Goal: Check status: Check status

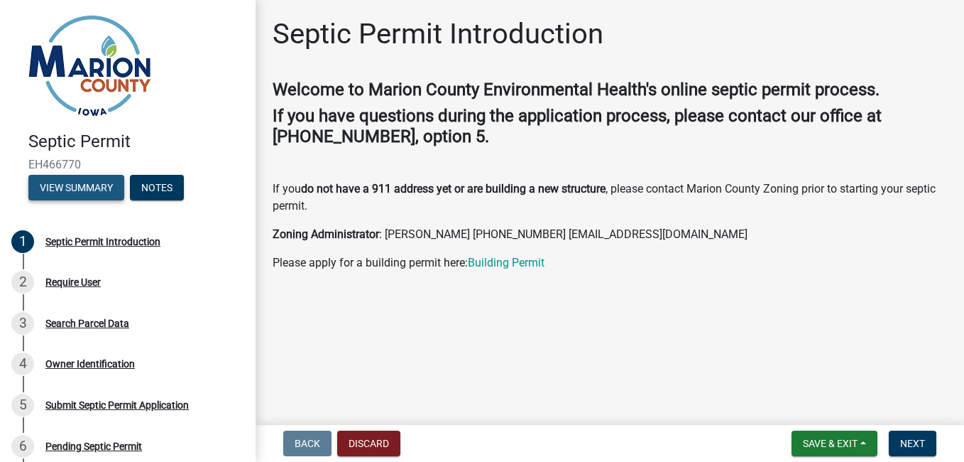
click at [94, 185] on button "View Summary" at bounding box center [76, 188] width 96 height 26
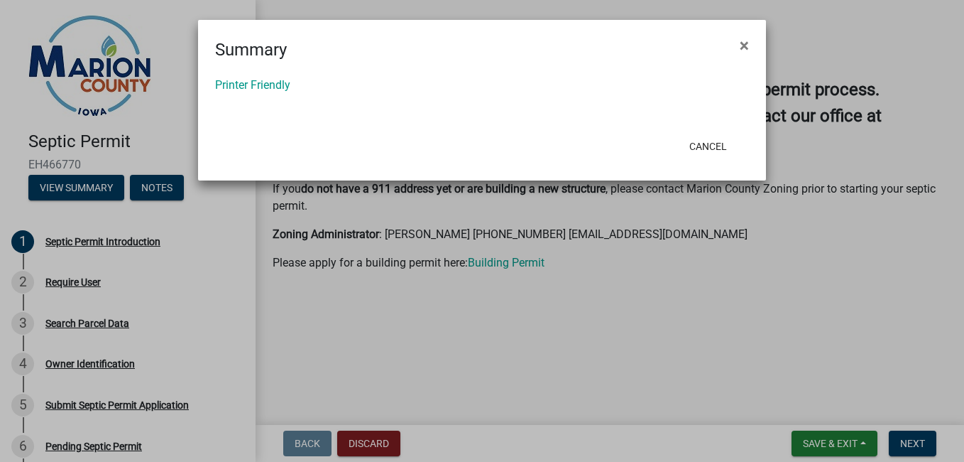
drag, startPoint x: 744, startPoint y: 44, endPoint x: 726, endPoint y: 55, distance: 20.7
click at [744, 43] on span "×" at bounding box center [744, 46] width 9 height 20
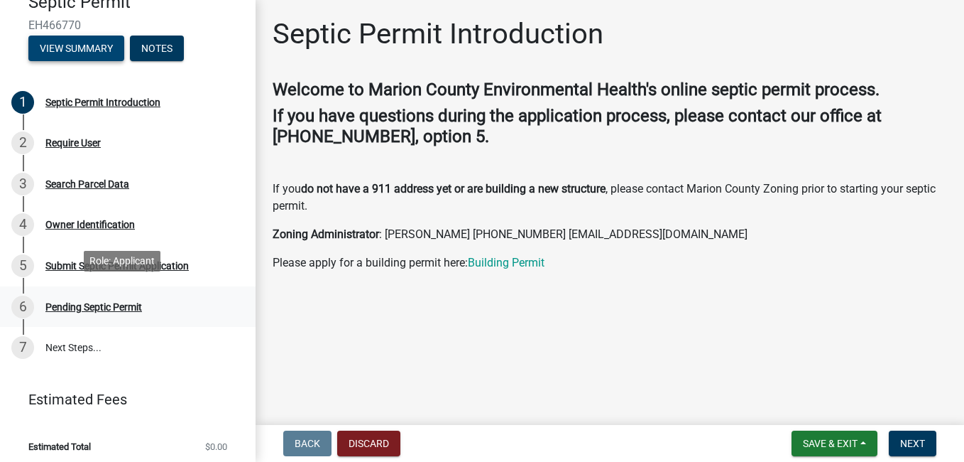
scroll to position [146, 0]
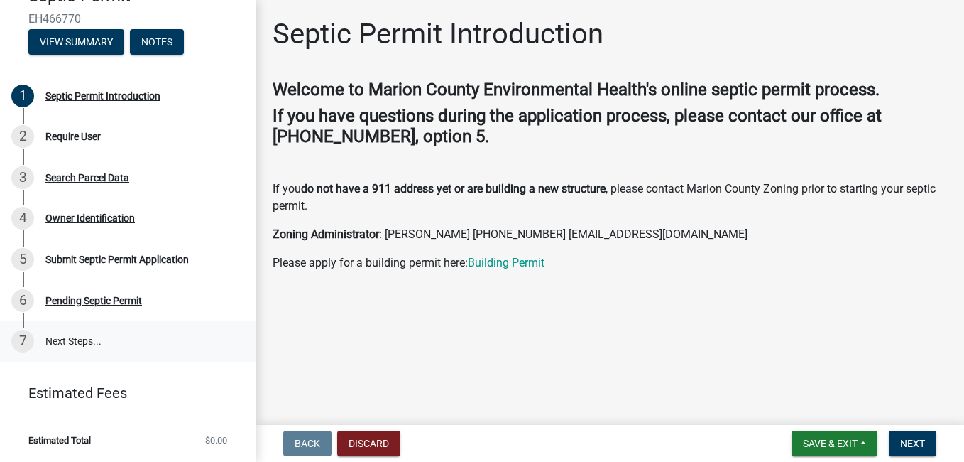
click at [85, 340] on link "7 Next Steps..." at bounding box center [128, 340] width 256 height 41
click at [93, 302] on div "Pending Septic Permit" at bounding box center [93, 300] width 97 height 10
click at [73, 299] on div "Pending Septic Permit" at bounding box center [93, 300] width 97 height 10
click at [65, 344] on link "7 Next Steps..." at bounding box center [128, 340] width 256 height 41
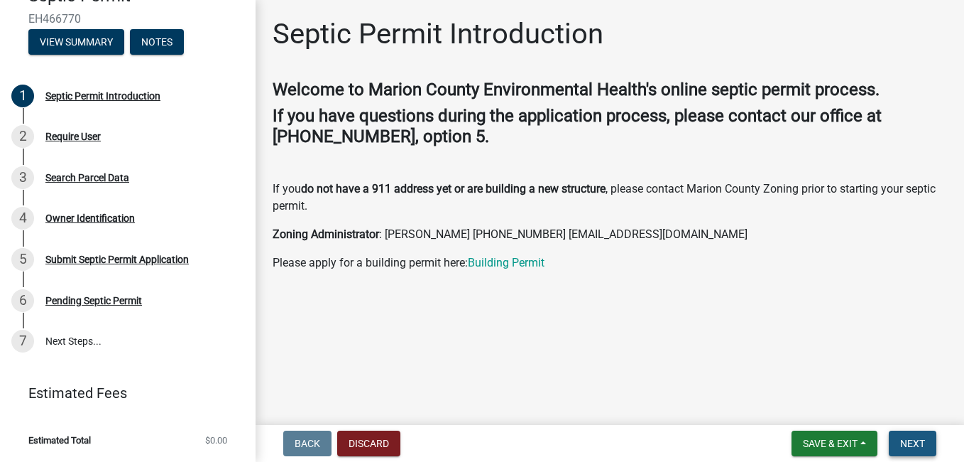
click at [905, 453] on button "Next" at bounding box center [913, 443] width 48 height 26
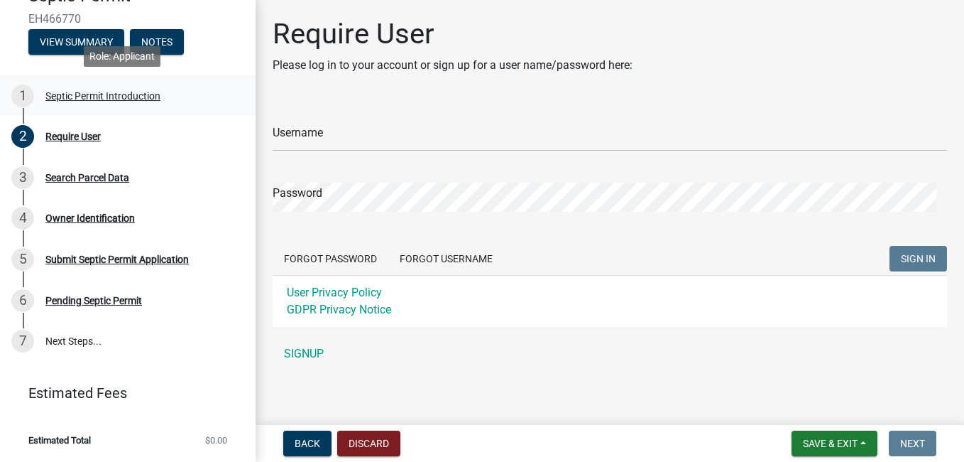
scroll to position [0, 0]
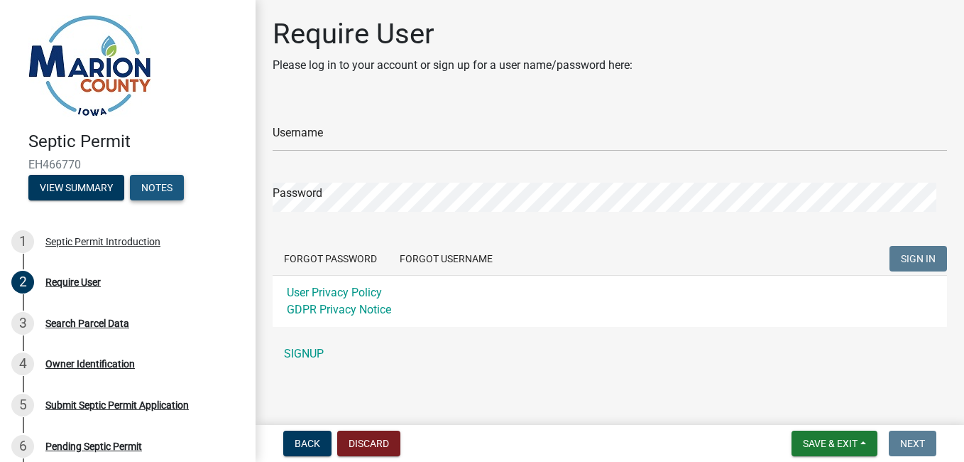
click at [165, 185] on button "Notes" at bounding box center [157, 188] width 54 height 26
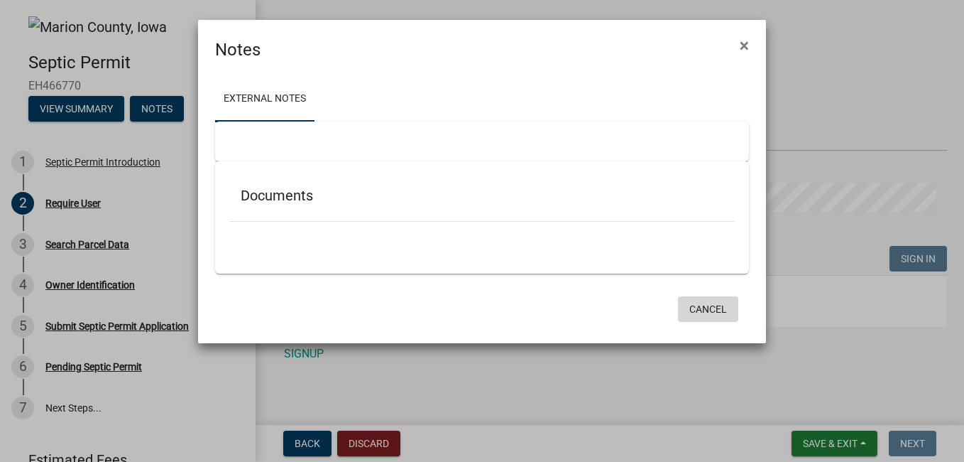
click at [707, 307] on button "Cancel" at bounding box center [708, 309] width 60 height 26
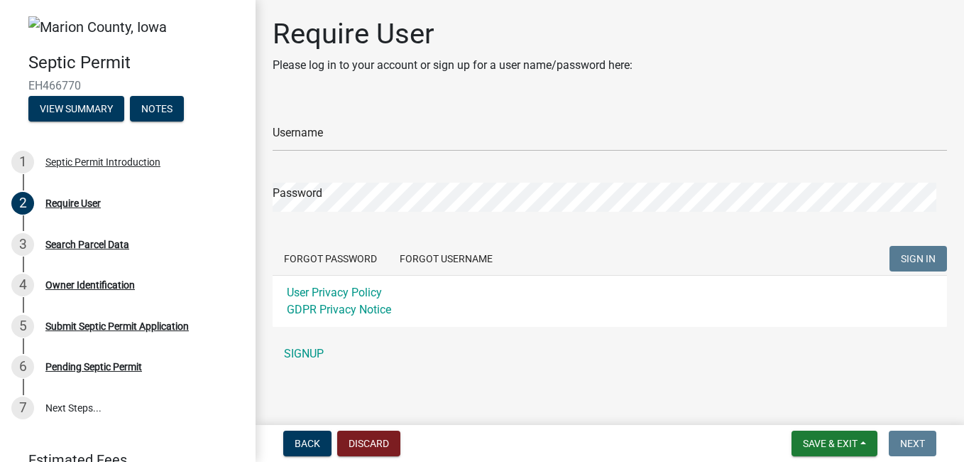
click at [367, 116] on div "Username" at bounding box center [610, 126] width 675 height 49
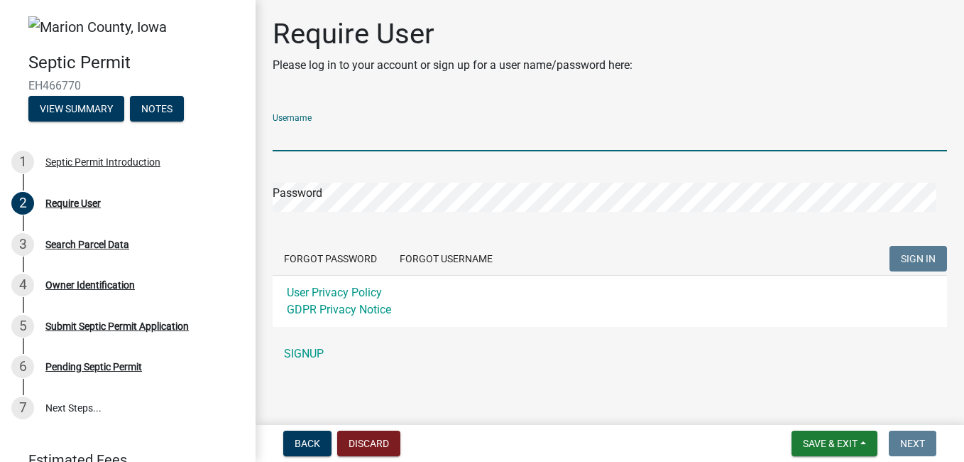
click at [342, 141] on input "Username" at bounding box center [610, 136] width 675 height 29
type input "aaronhubler"
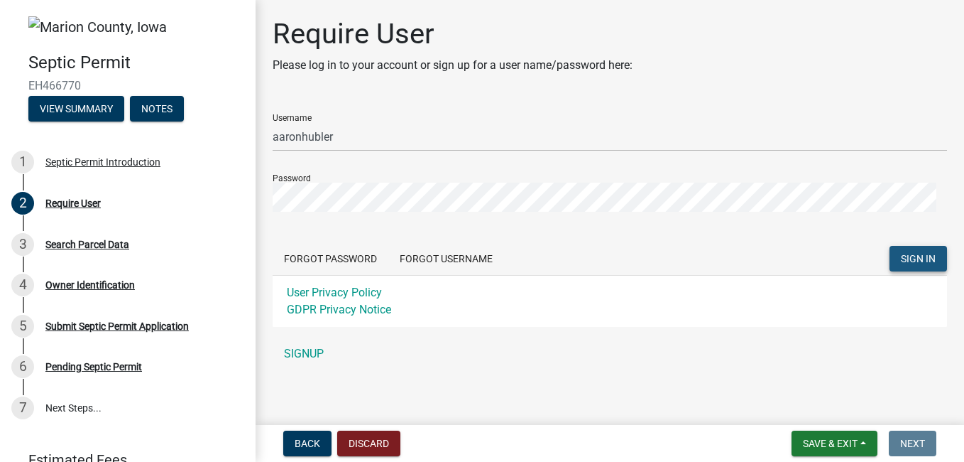
click at [910, 261] on span "SIGN IN" at bounding box center [918, 258] width 35 height 11
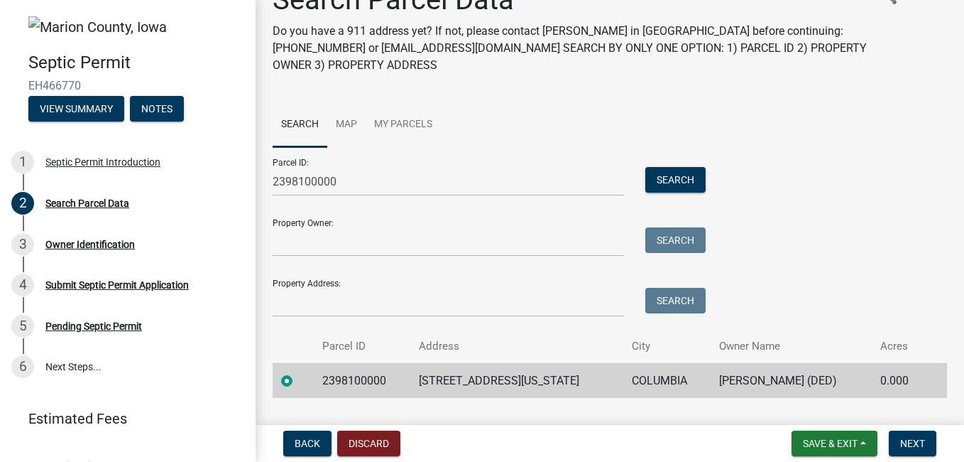
scroll to position [68, 0]
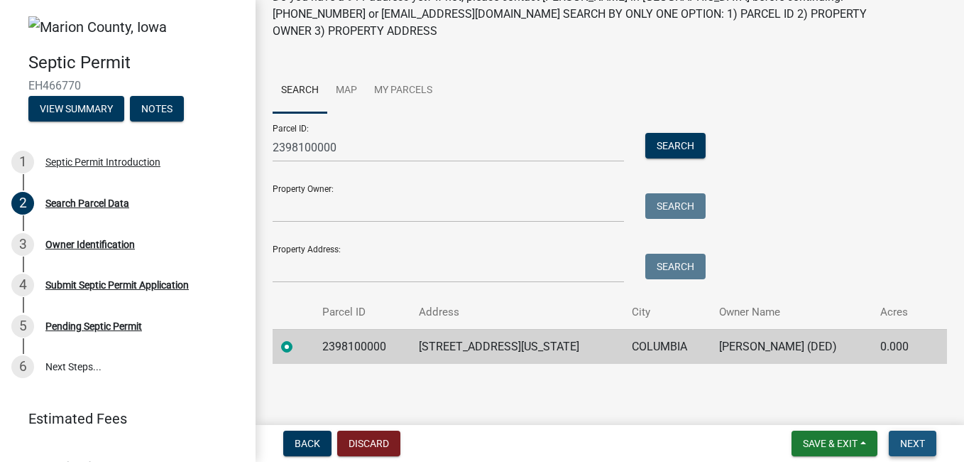
click at [924, 441] on span "Next" at bounding box center [912, 442] width 25 height 11
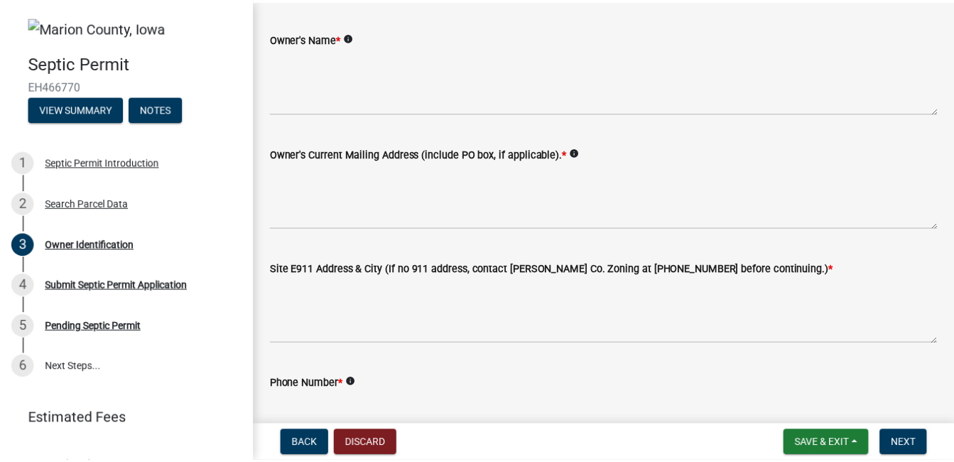
scroll to position [0, 0]
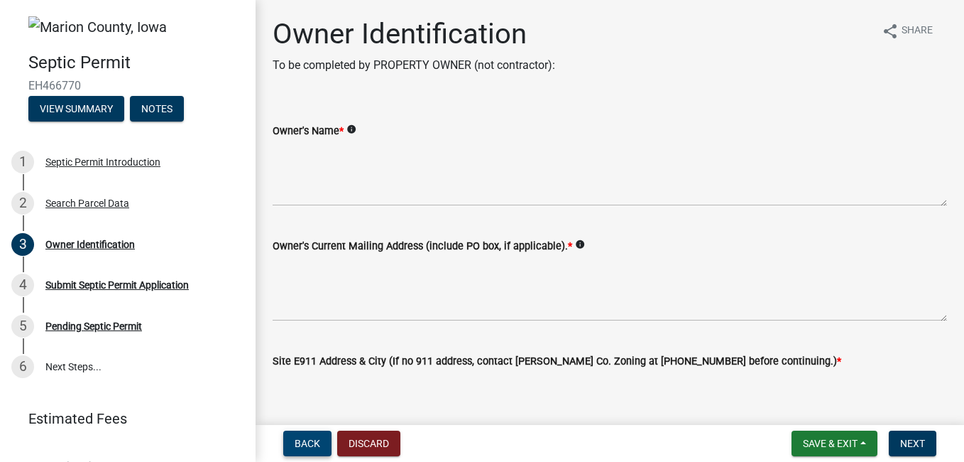
click at [317, 440] on span "Back" at bounding box center [308, 442] width 26 height 11
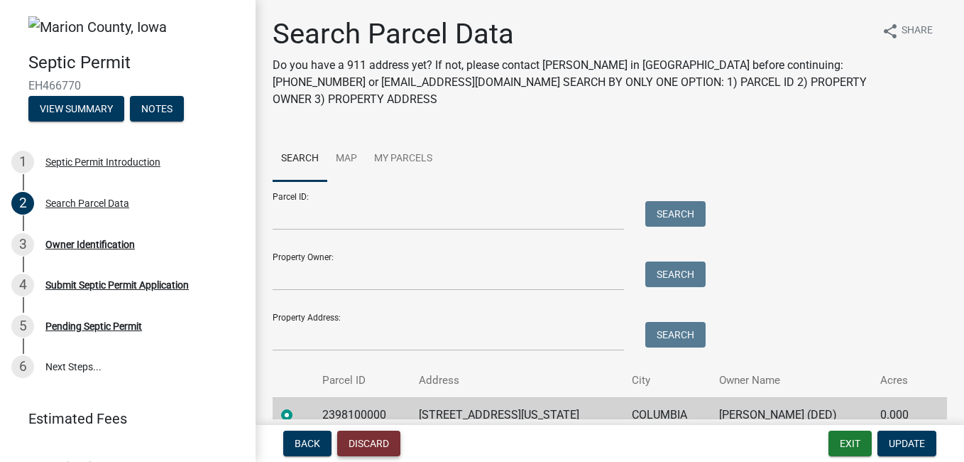
click at [366, 442] on button "Discard" at bounding box center [368, 443] width 63 height 26
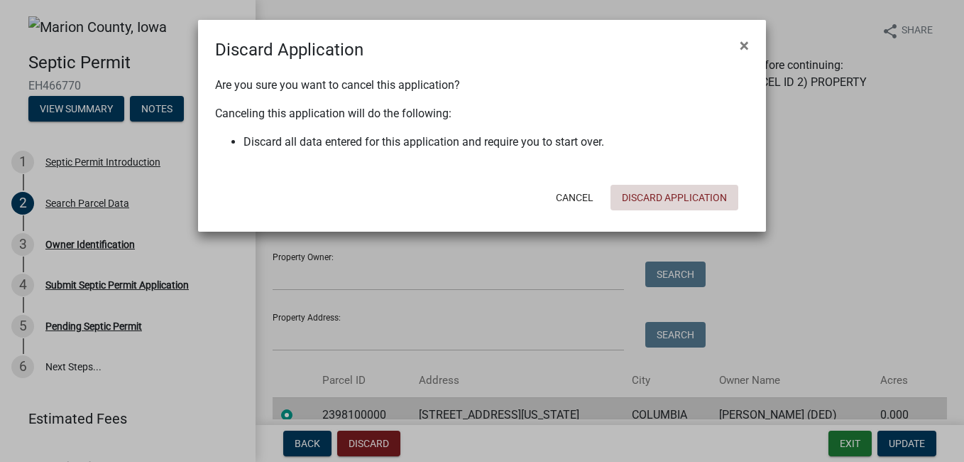
click at [671, 187] on button "Discard Application" at bounding box center [675, 198] width 128 height 26
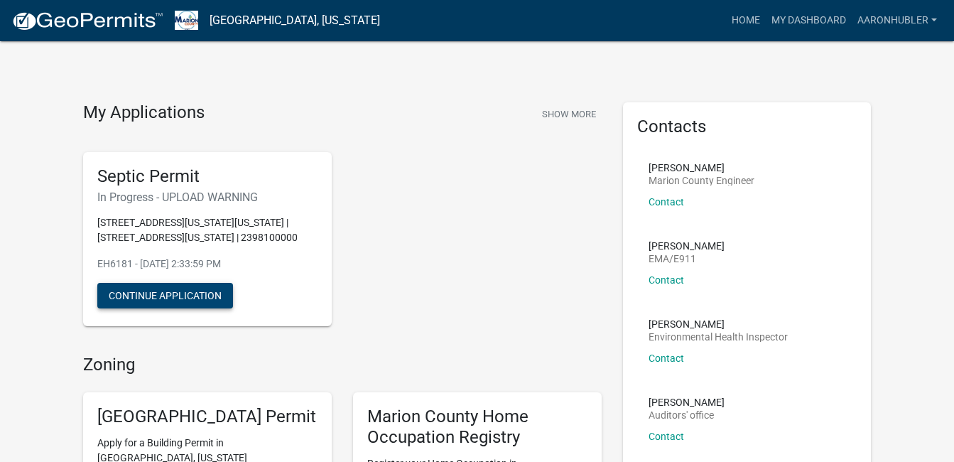
click at [184, 295] on button "Continue Application" at bounding box center [165, 296] width 136 height 26
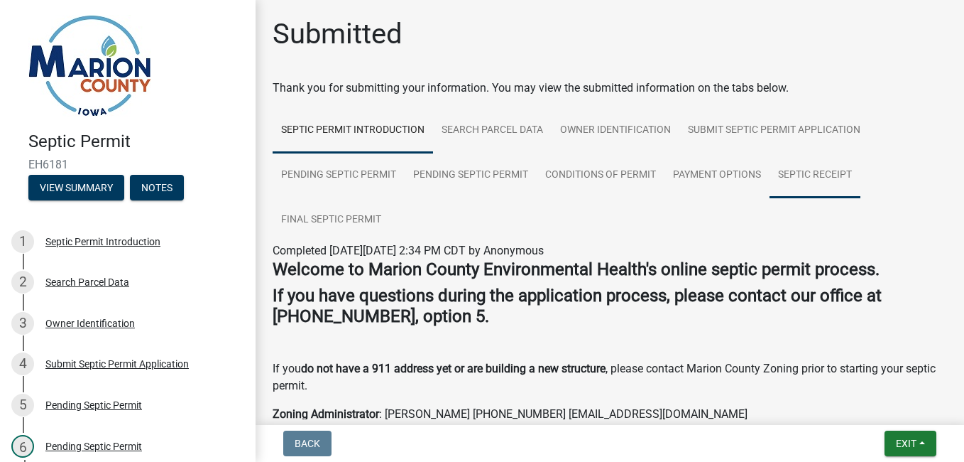
click at [815, 173] on link "Septic Receipt" at bounding box center [815, 175] width 91 height 45
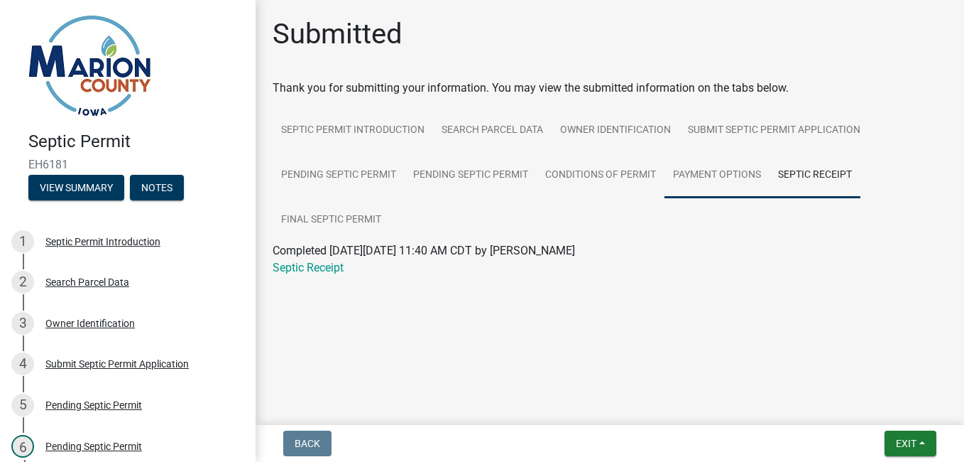
click at [720, 174] on link "Payment Options" at bounding box center [717, 175] width 105 height 45
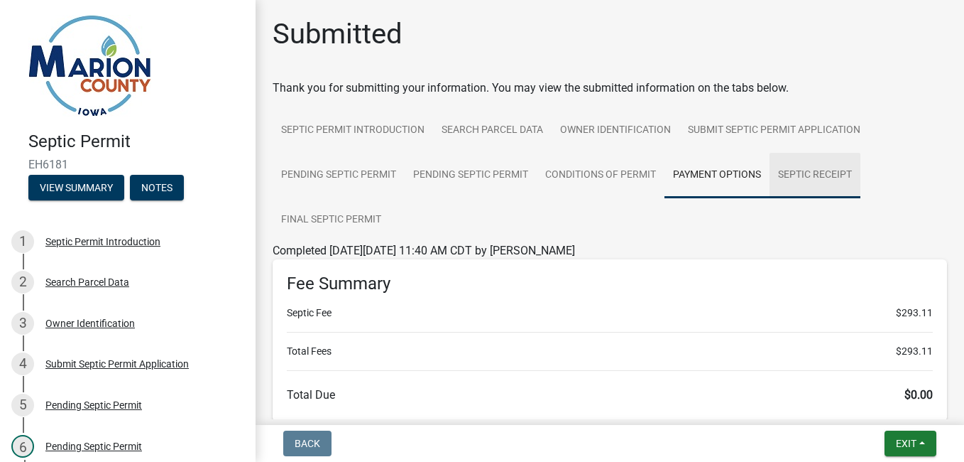
click at [821, 171] on link "Septic Receipt" at bounding box center [815, 175] width 91 height 45
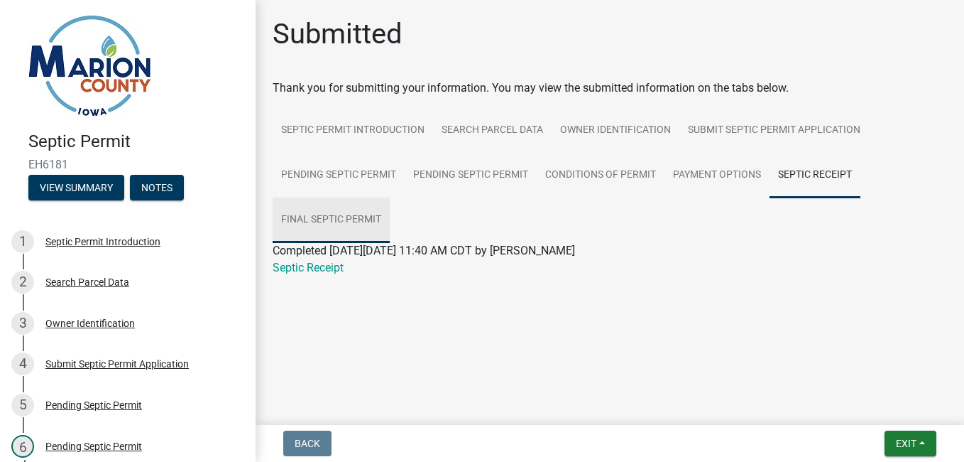
click at [346, 220] on link "Final Septic Permit" at bounding box center [331, 219] width 117 height 45
click at [331, 272] on link "Final Septic Permit" at bounding box center [320, 267] width 94 height 13
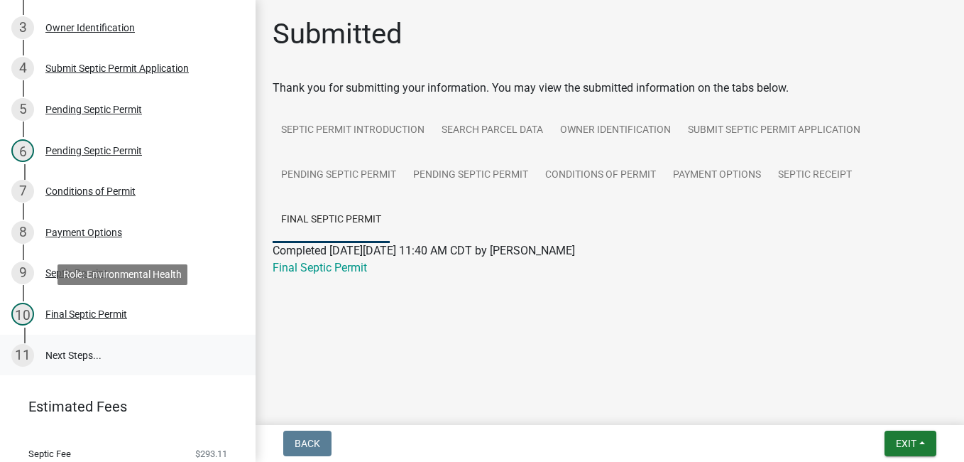
scroll to position [332, 0]
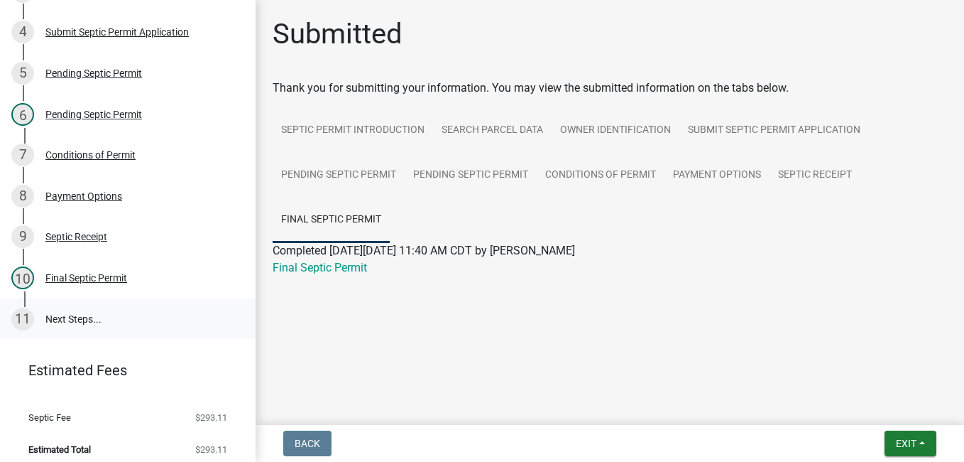
click at [73, 312] on link "11 Next Steps..." at bounding box center [128, 318] width 256 height 41
click at [107, 157] on div "Conditions of Permit" at bounding box center [90, 155] width 90 height 10
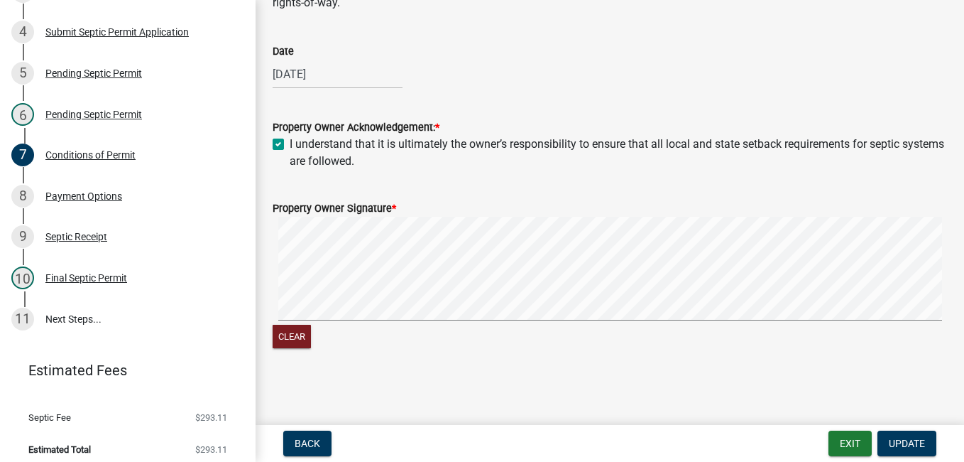
scroll to position [546, 0]
click at [94, 195] on div "Payment Options" at bounding box center [83, 196] width 77 height 10
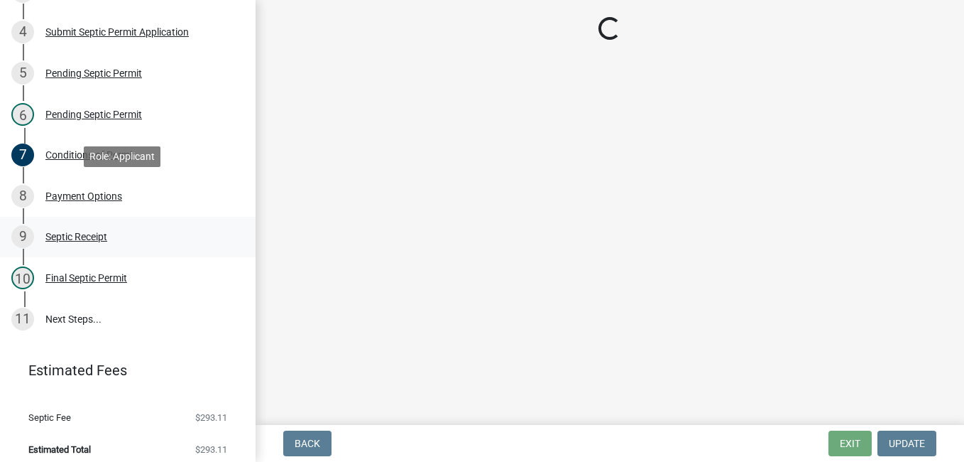
scroll to position [0, 0]
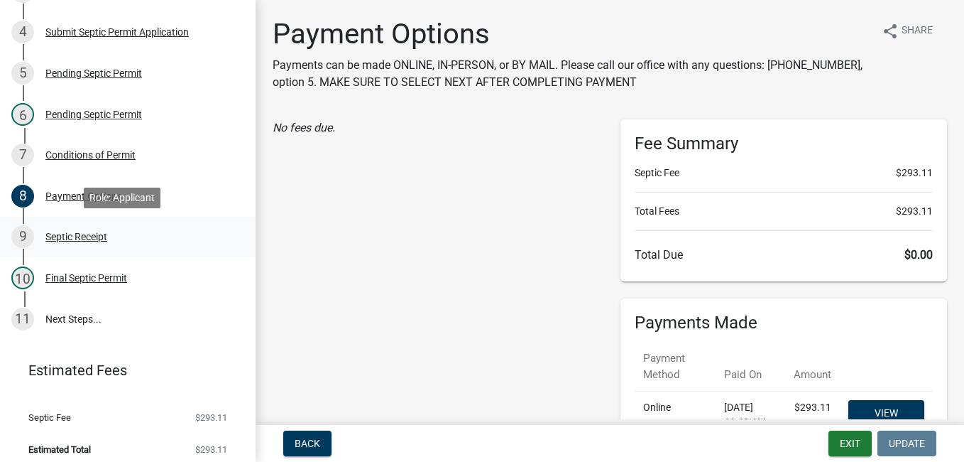
click at [99, 234] on div "Septic Receipt" at bounding box center [76, 236] width 62 height 10
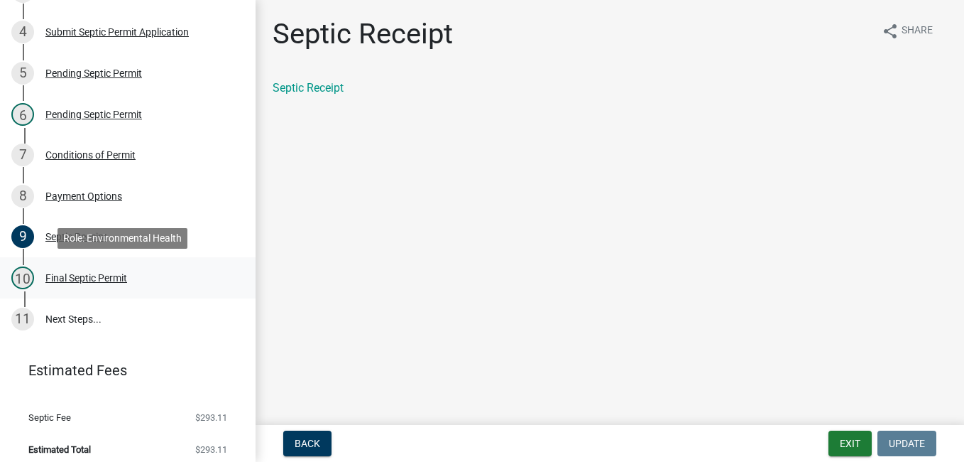
click at [112, 275] on div "Final Septic Permit" at bounding box center [86, 278] width 82 height 10
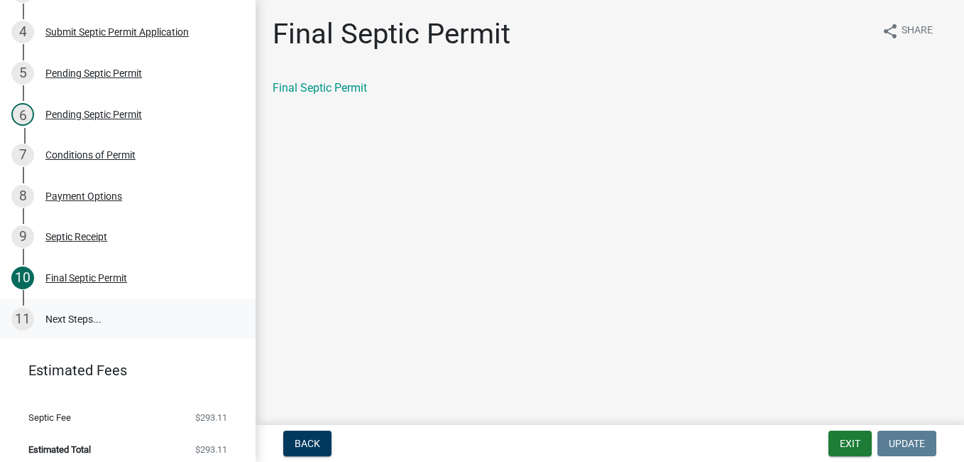
click at [75, 318] on link "11 Next Steps..." at bounding box center [128, 318] width 256 height 41
click at [32, 317] on div "11" at bounding box center [22, 318] width 23 height 23
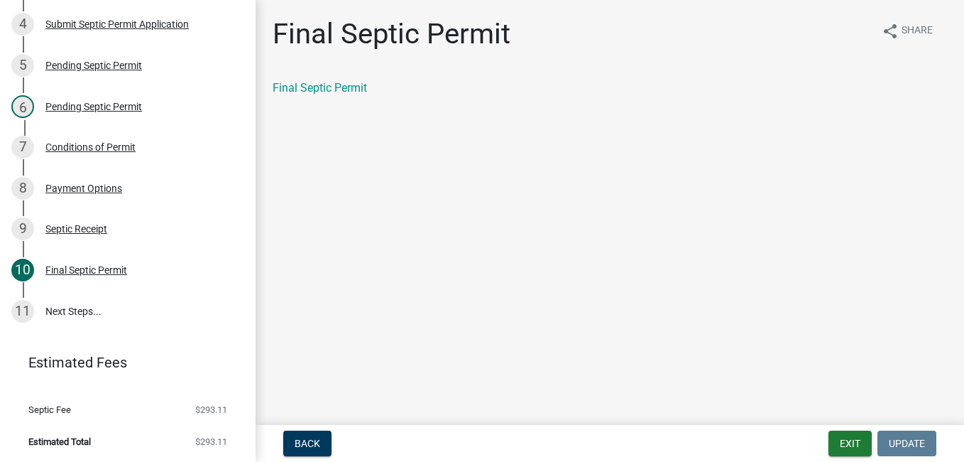
scroll to position [341, 0]
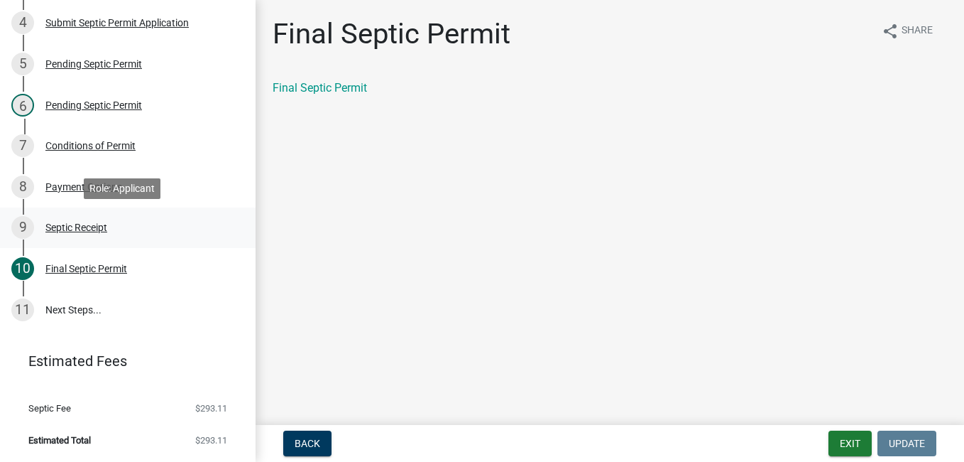
click at [82, 224] on div "Septic Receipt" at bounding box center [76, 227] width 62 height 10
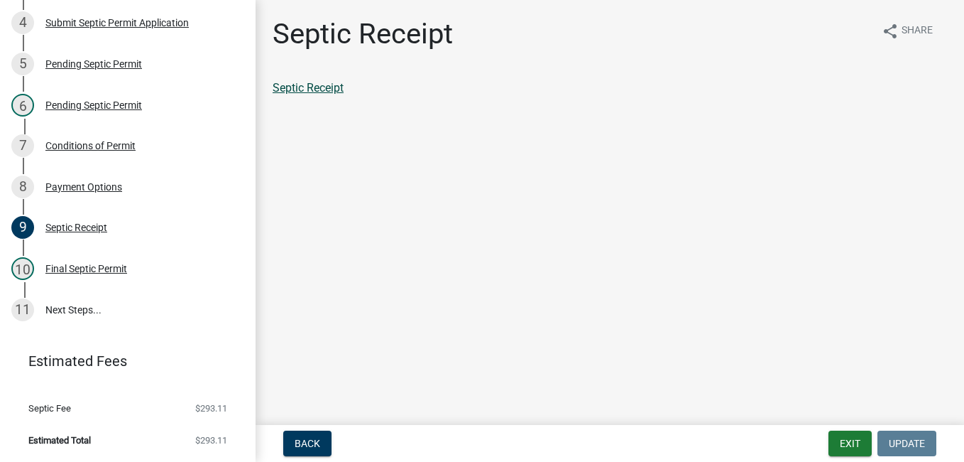
click at [319, 89] on link "Septic Receipt" at bounding box center [308, 87] width 71 height 13
click at [67, 303] on link "11 Next Steps..." at bounding box center [128, 309] width 256 height 41
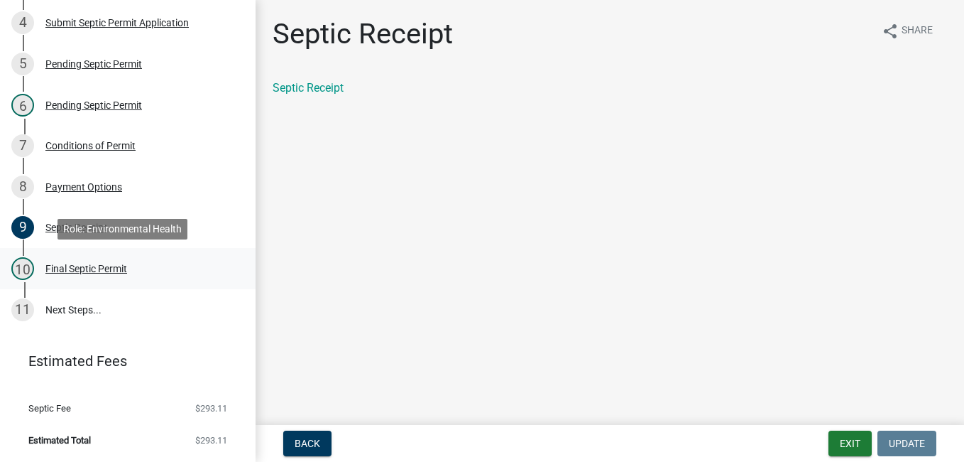
click at [28, 261] on div "10" at bounding box center [22, 268] width 23 height 23
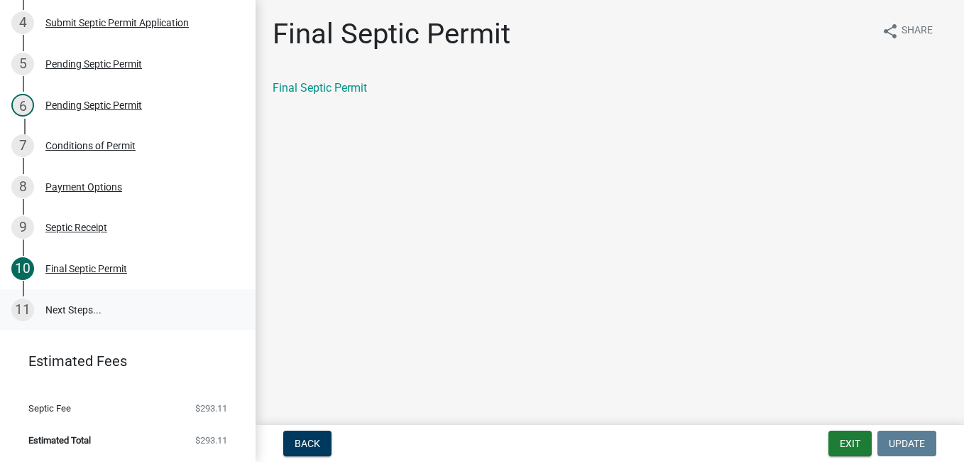
click at [21, 310] on div "11" at bounding box center [22, 309] width 23 height 23
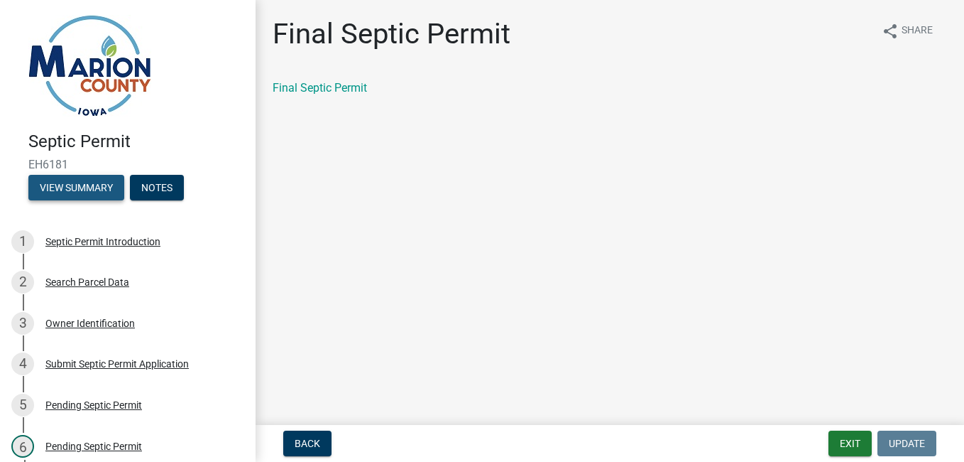
click at [99, 190] on button "View Summary" at bounding box center [76, 188] width 96 height 26
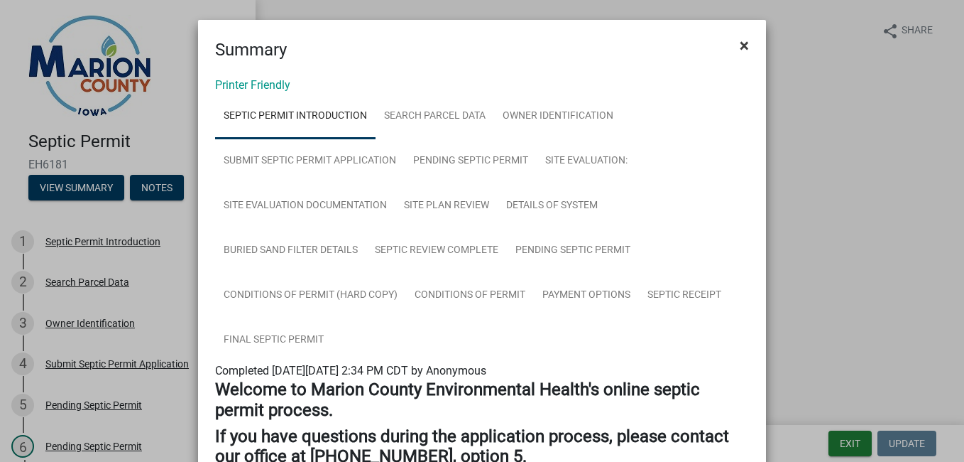
click at [740, 48] on span "×" at bounding box center [744, 46] width 9 height 20
